Goal: Task Accomplishment & Management: Manage account settings

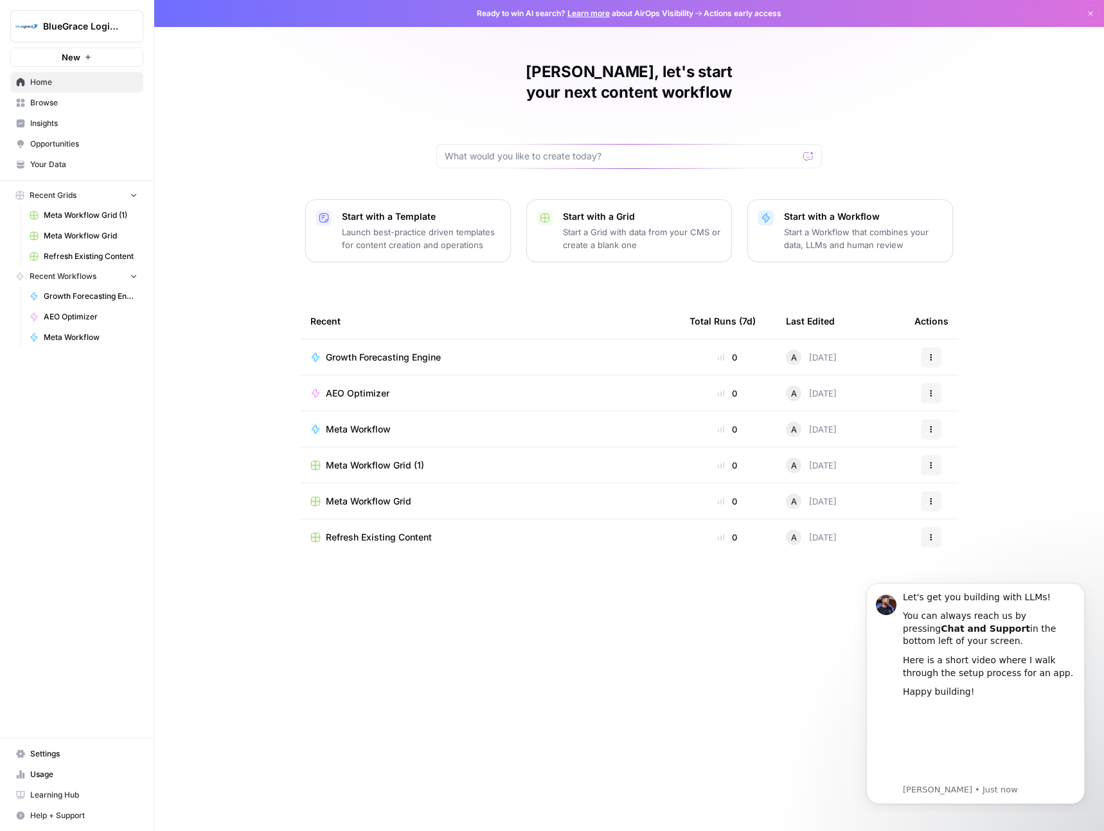
click at [55, 102] on span "Browse" at bounding box center [83, 103] width 107 height 12
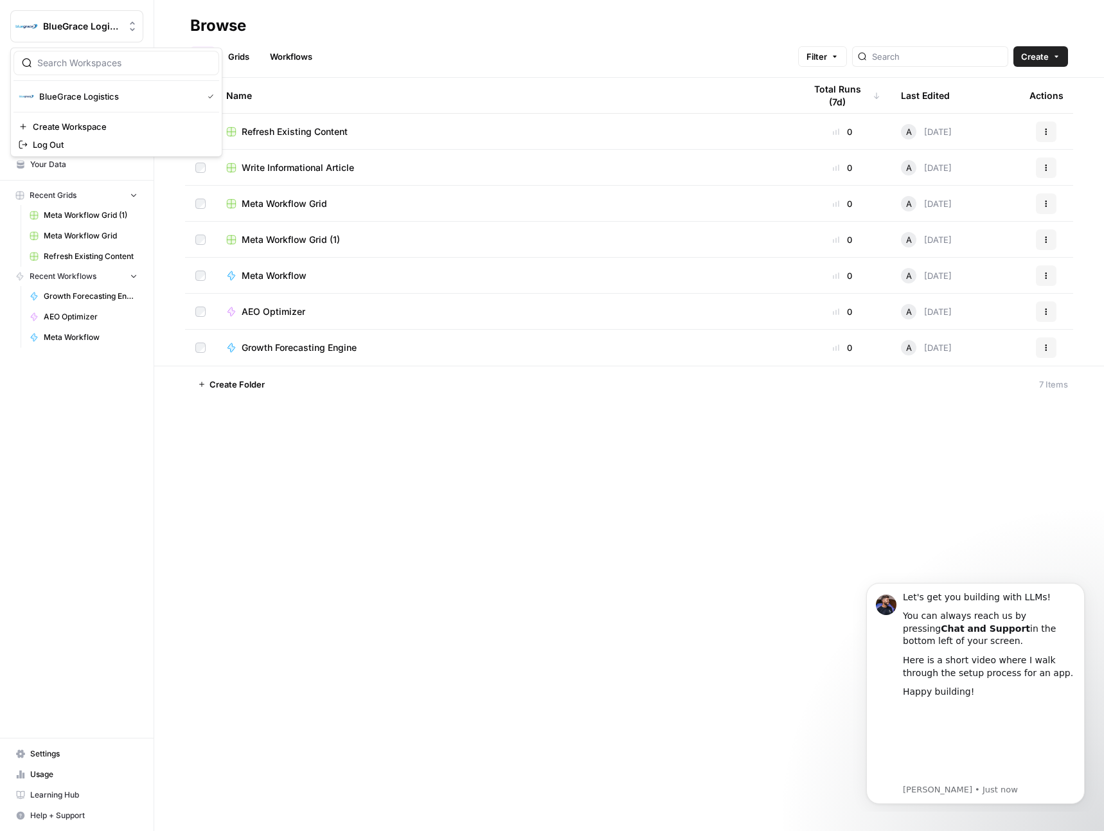
click at [85, 25] on span "BlueGrace Logistics" at bounding box center [82, 26] width 78 height 13
click at [53, 755] on span "Settings" at bounding box center [83, 754] width 107 height 12
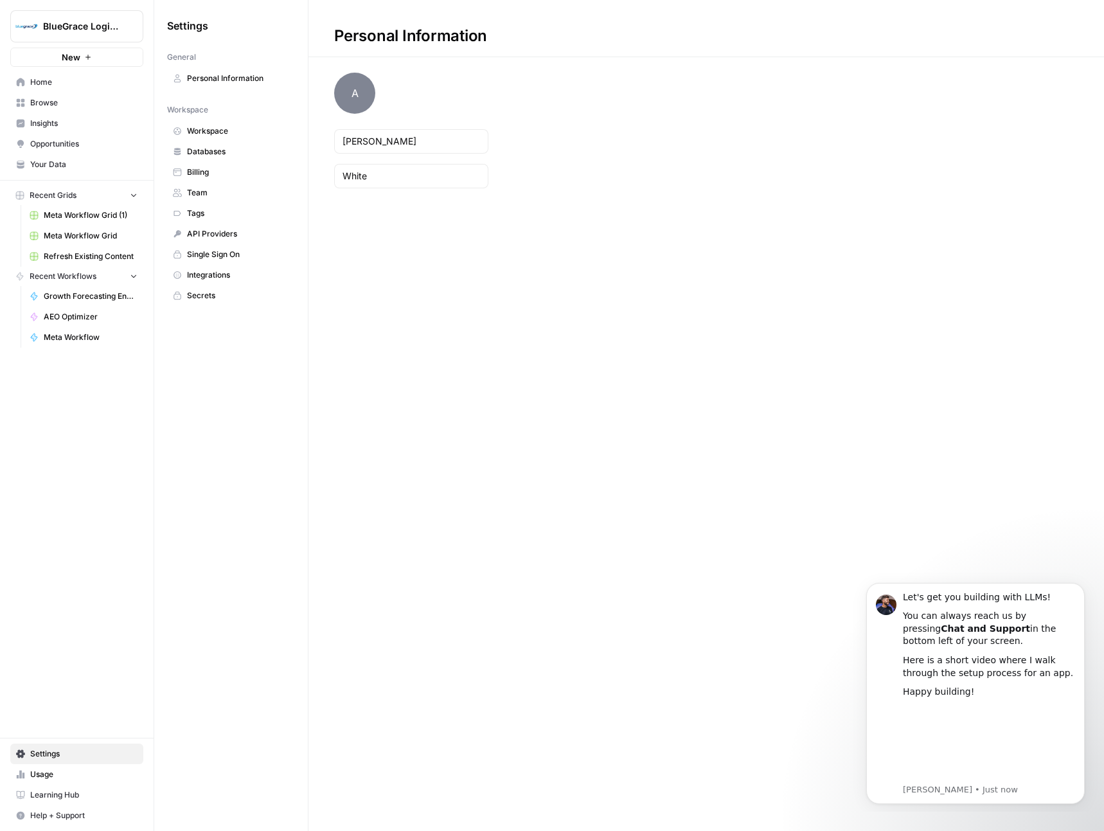
click at [203, 192] on span "Team" at bounding box center [238, 193] width 102 height 12
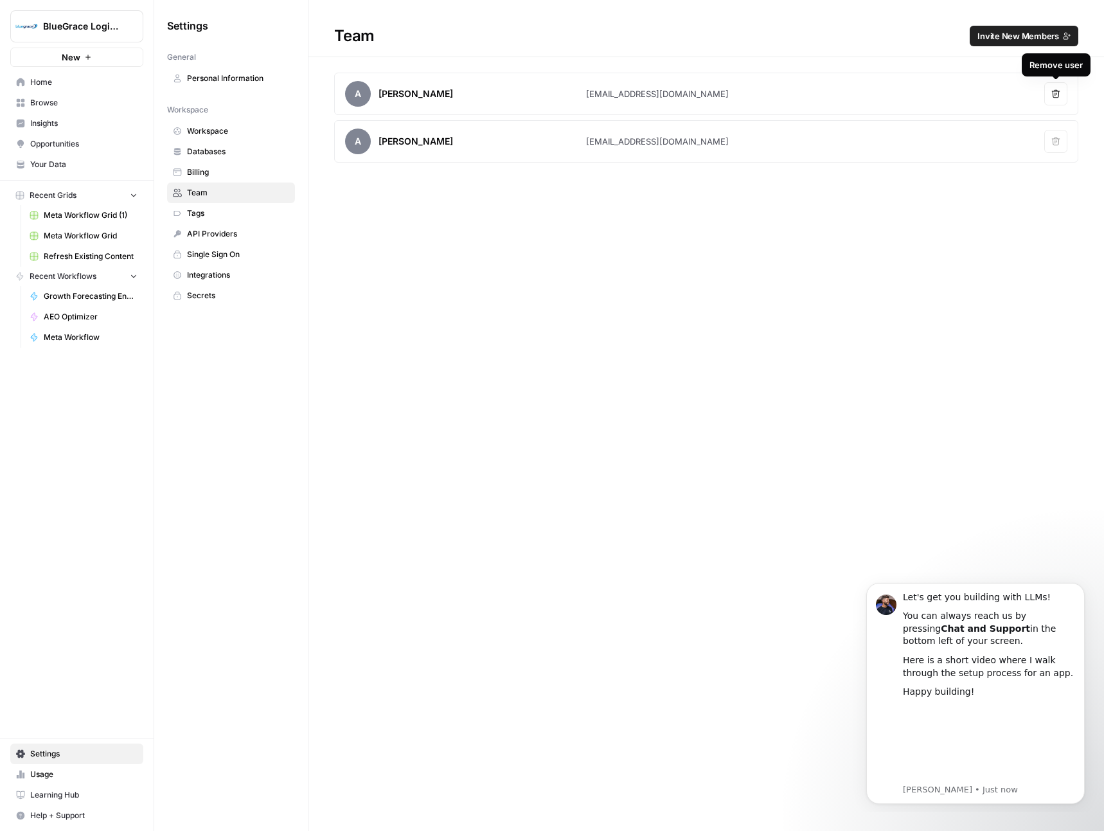
click at [1058, 95] on icon "button" at bounding box center [1056, 93] width 9 height 9
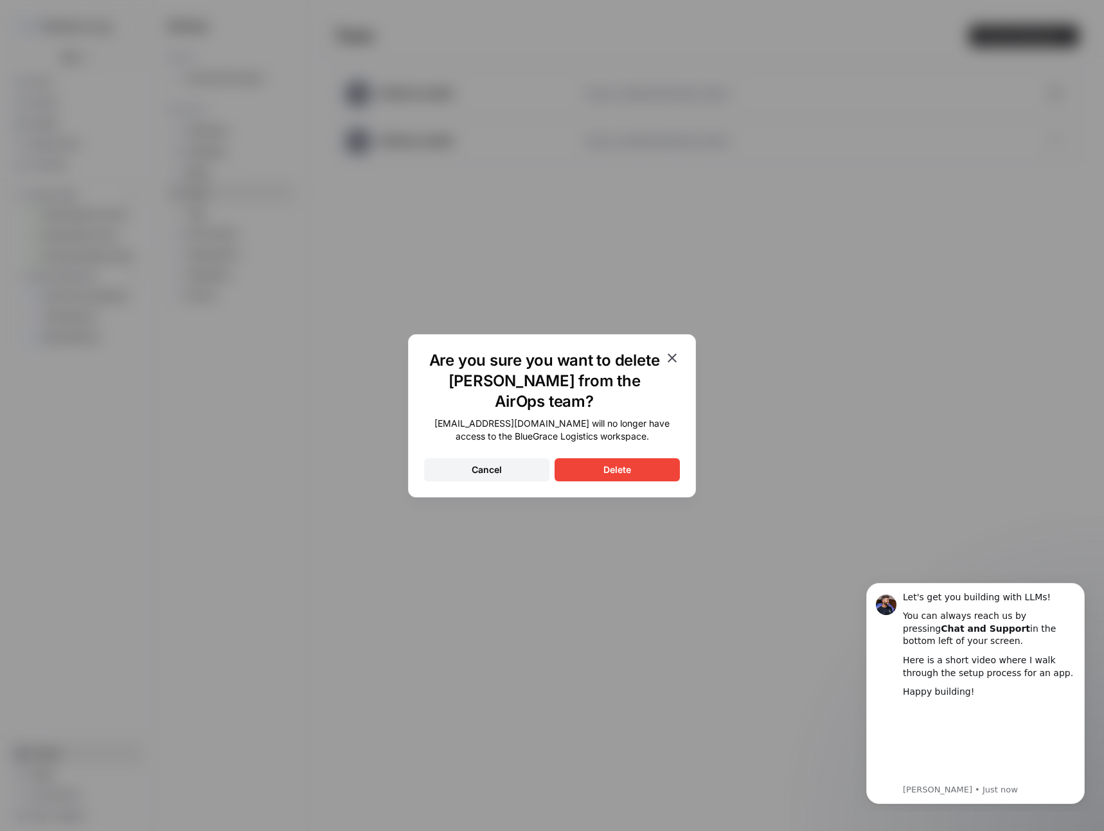
click at [635, 473] on button "Delete" at bounding box center [617, 469] width 125 height 23
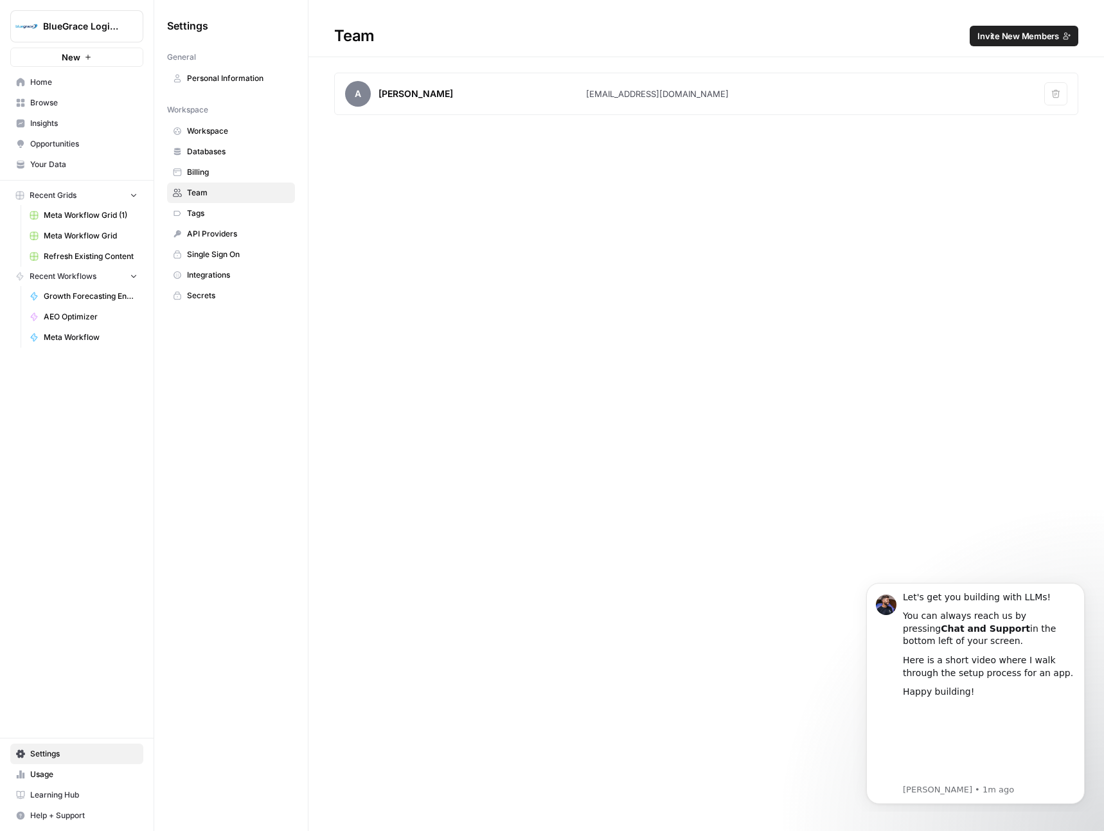
click at [47, 80] on span "Home" at bounding box center [83, 83] width 107 height 12
